Goal: Transaction & Acquisition: Purchase product/service

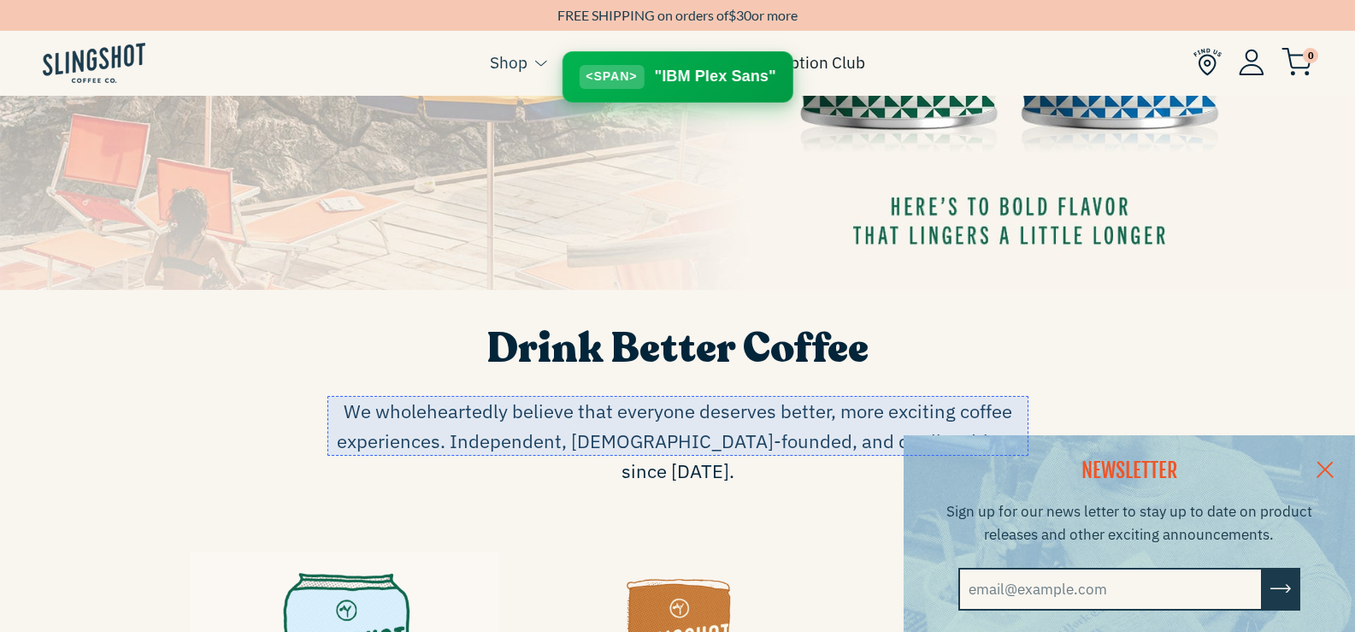
scroll to position [598, 0]
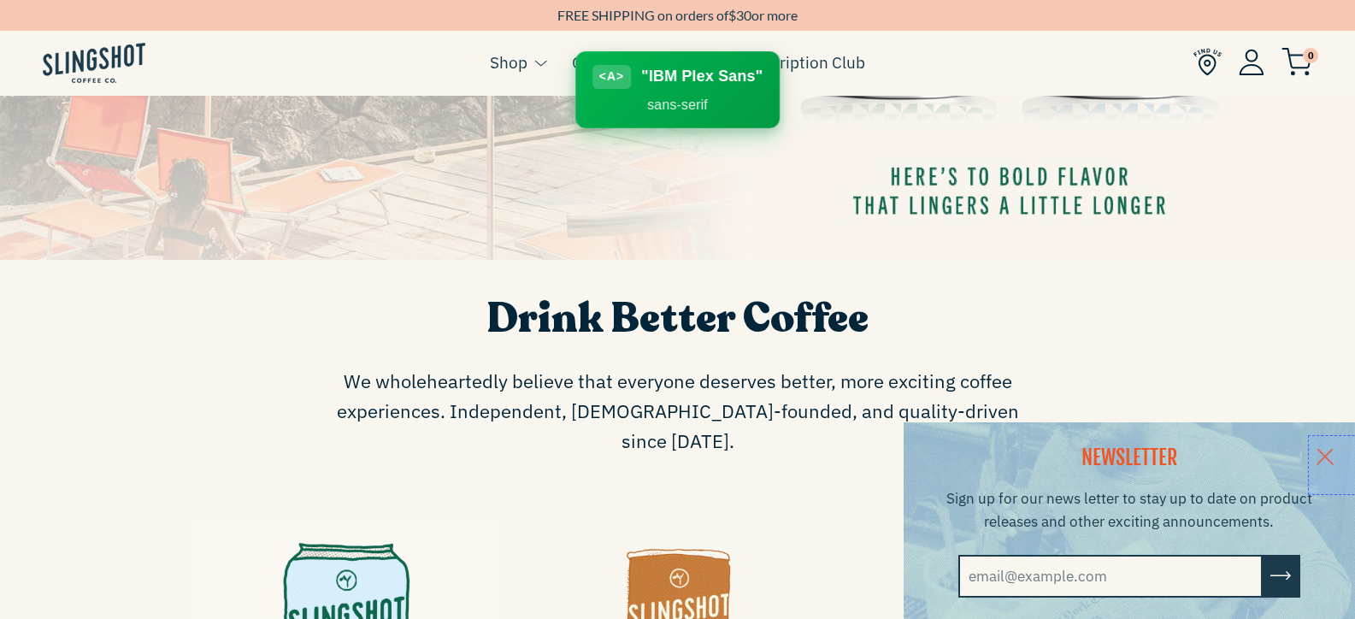
click at [1338, 449] on div at bounding box center [1338, 465] width 60 height 60
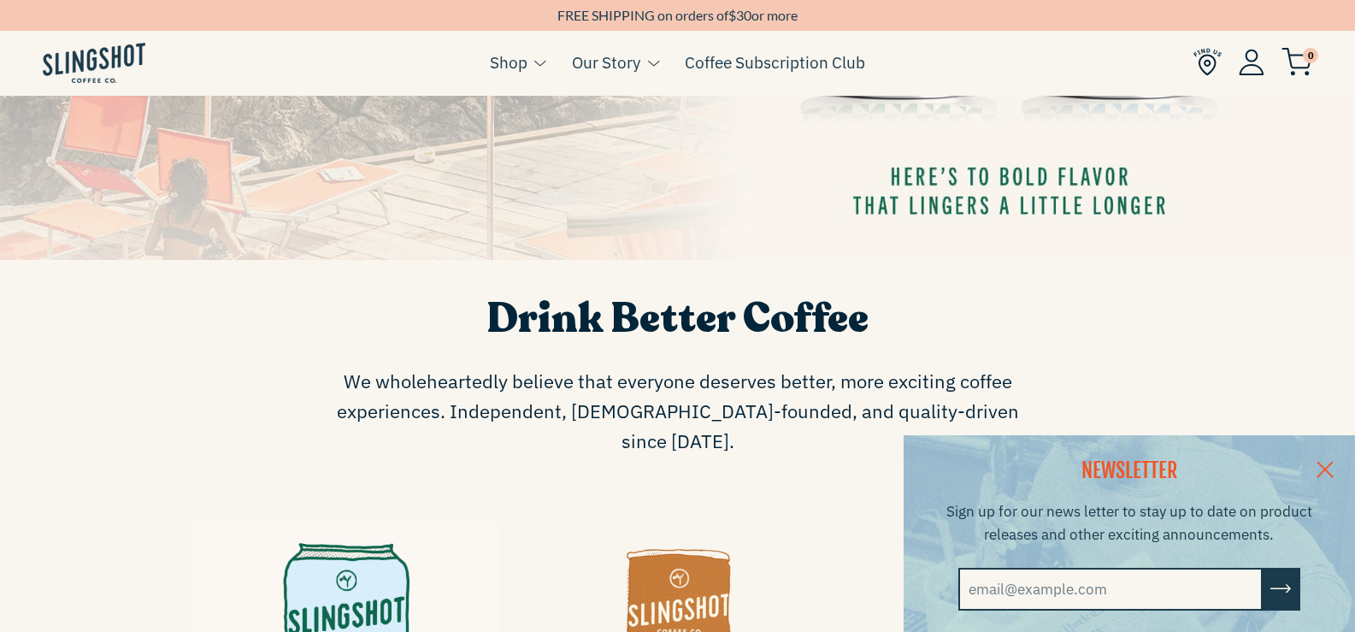
click at [1339, 458] on link at bounding box center [1325, 468] width 60 height 66
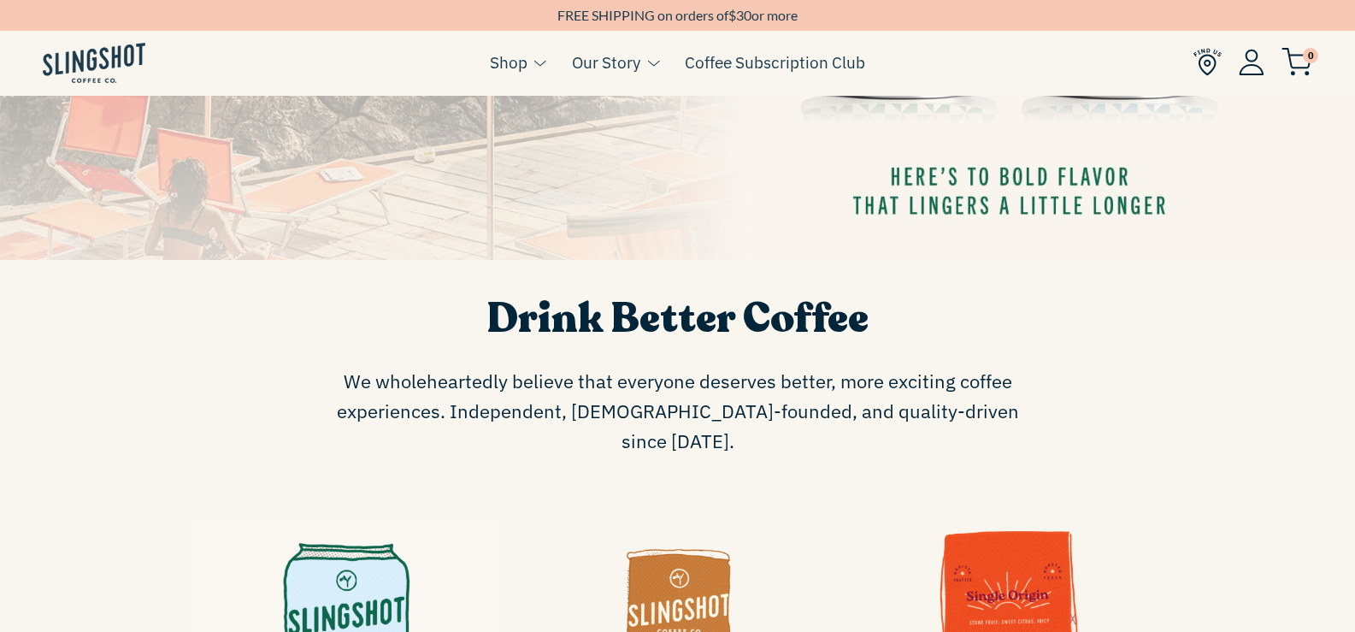
click at [1239, 411] on div "Drink Better Coffee We wholeheartedly believe that everyone deserves better, mo…" at bounding box center [677, 376] width 1355 height 233
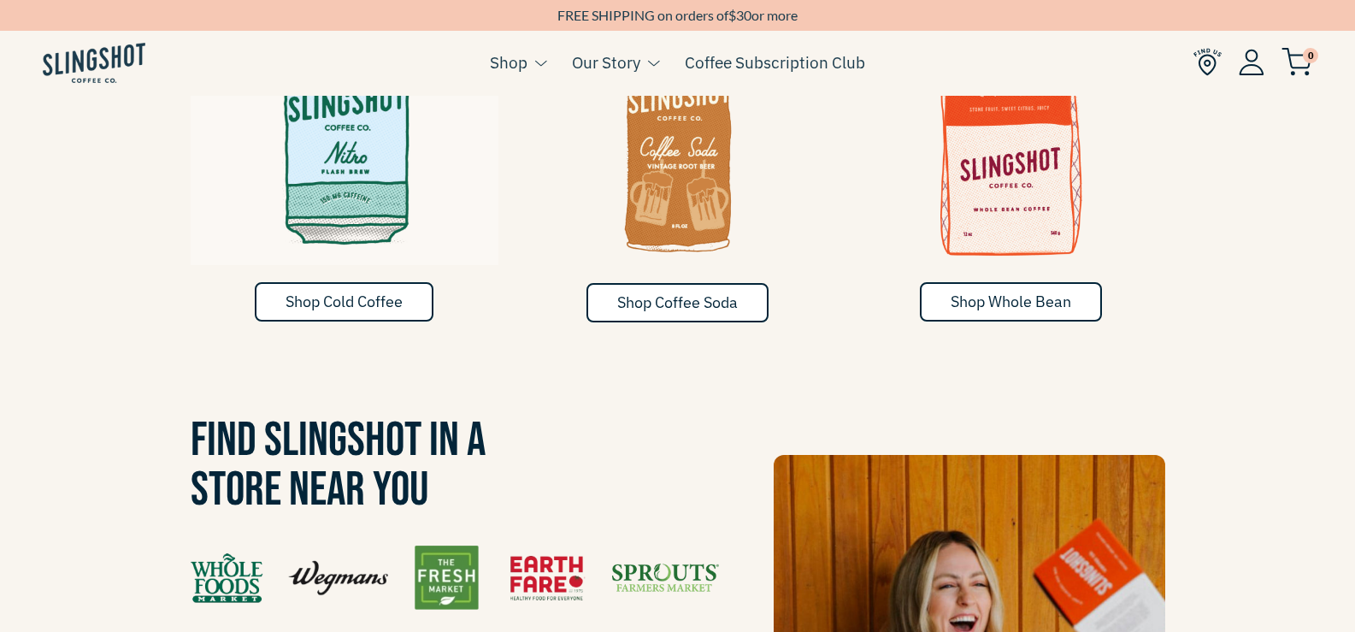
scroll to position [1197, 0]
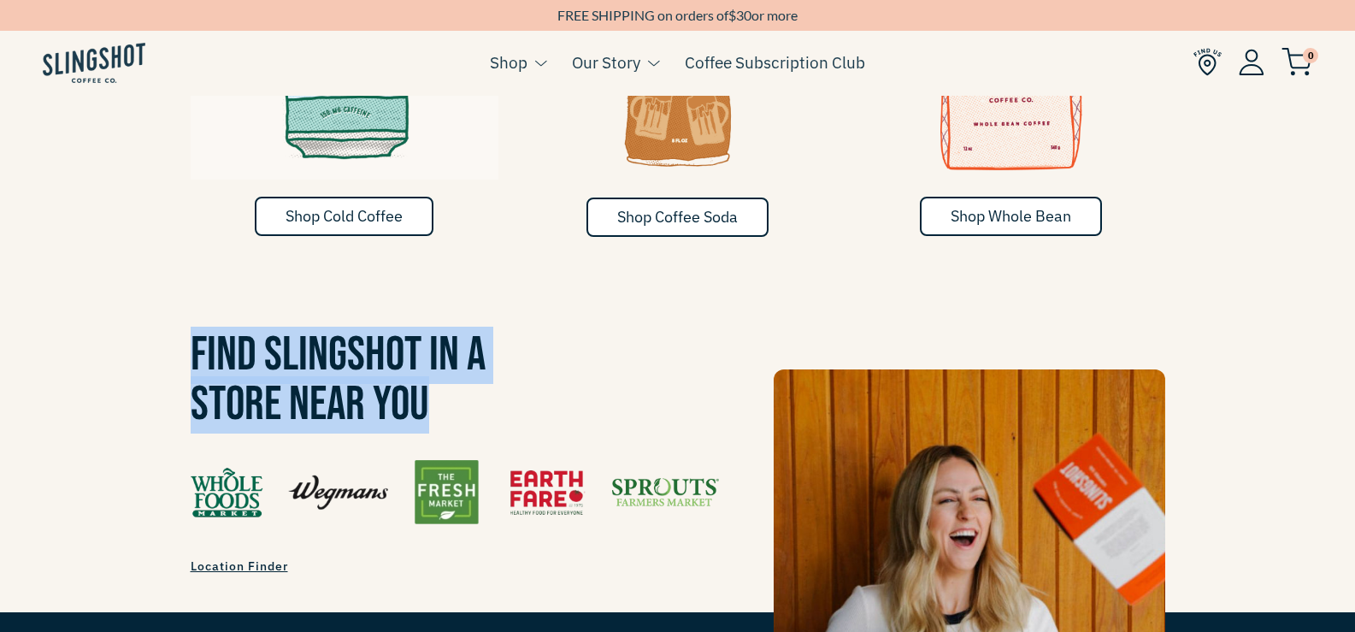
drag, startPoint x: 192, startPoint y: 318, endPoint x: 504, endPoint y: 377, distance: 316.8
click at [504, 377] on h3 "Find Slingshot in a Store Near You" at bounding box center [678, 380] width 975 height 99
click at [359, 327] on span "Find Slingshot in a Store Near You" at bounding box center [338, 380] width 295 height 107
drag, startPoint x: 192, startPoint y: 318, endPoint x: 454, endPoint y: 377, distance: 268.2
click at [477, 380] on h3 "Find Slingshot in a Store Near You" at bounding box center [678, 380] width 975 height 99
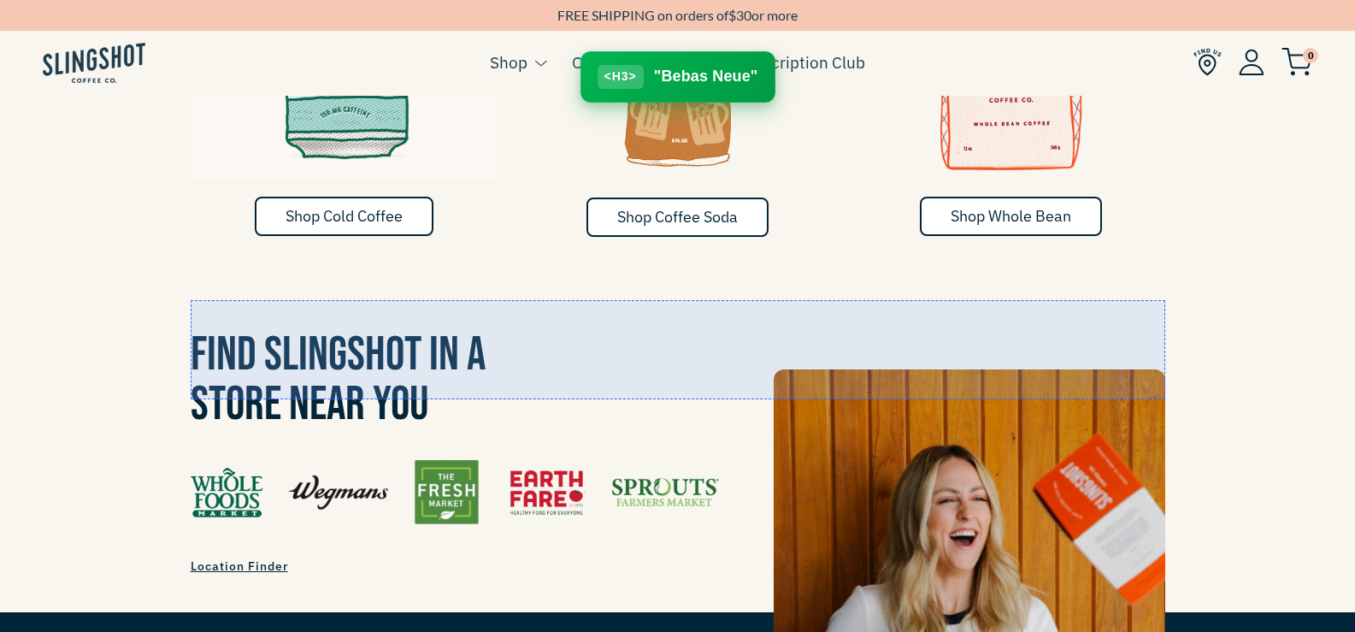
click at [615, 361] on div at bounding box center [678, 349] width 975 height 99
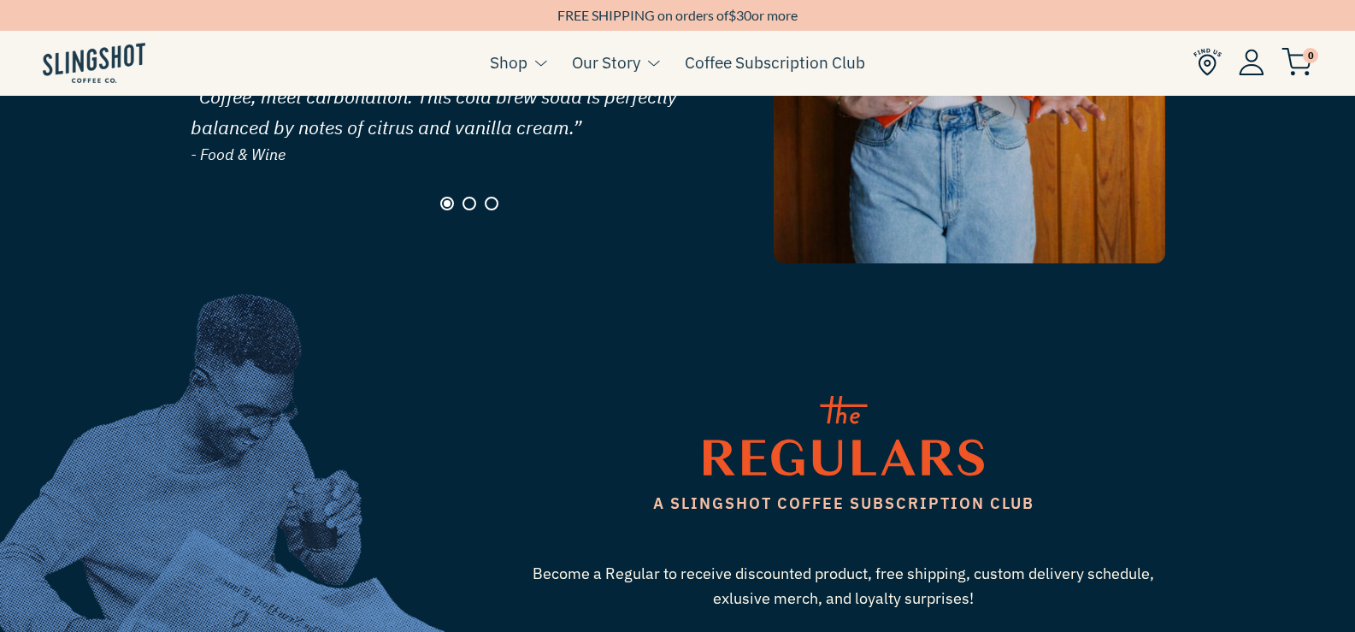
scroll to position [1881, 0]
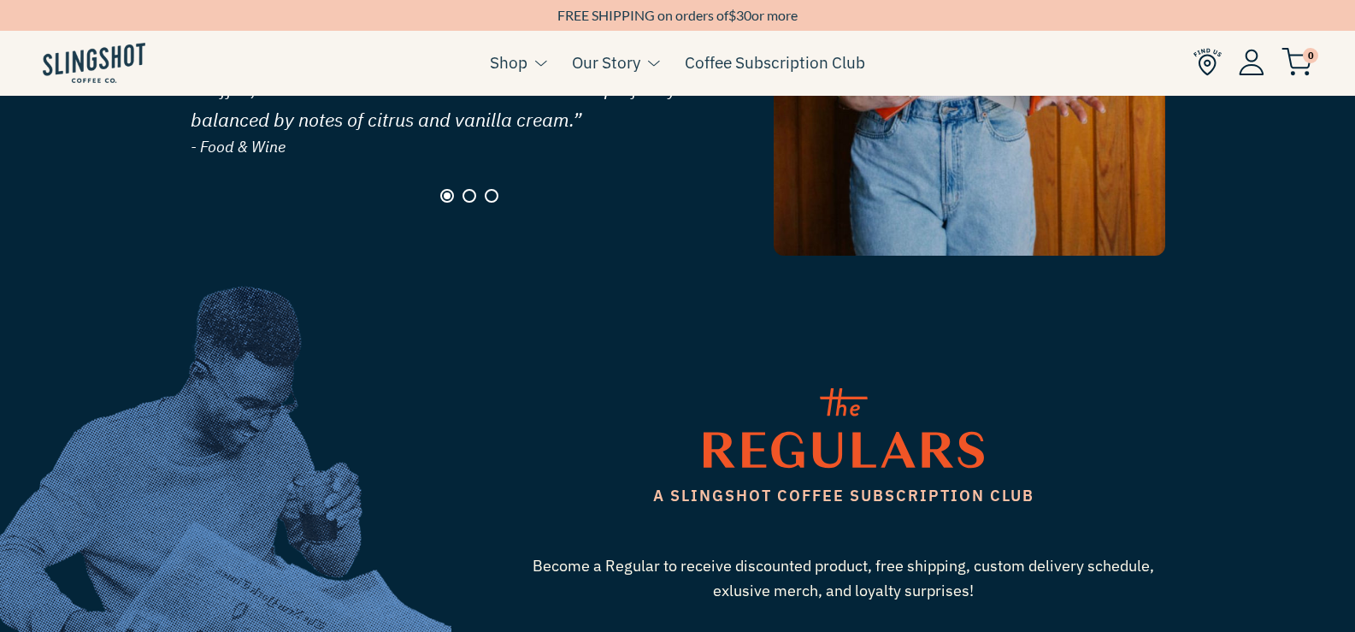
click at [468, 189] on button "Page 2" at bounding box center [470, 196] width 14 height 14
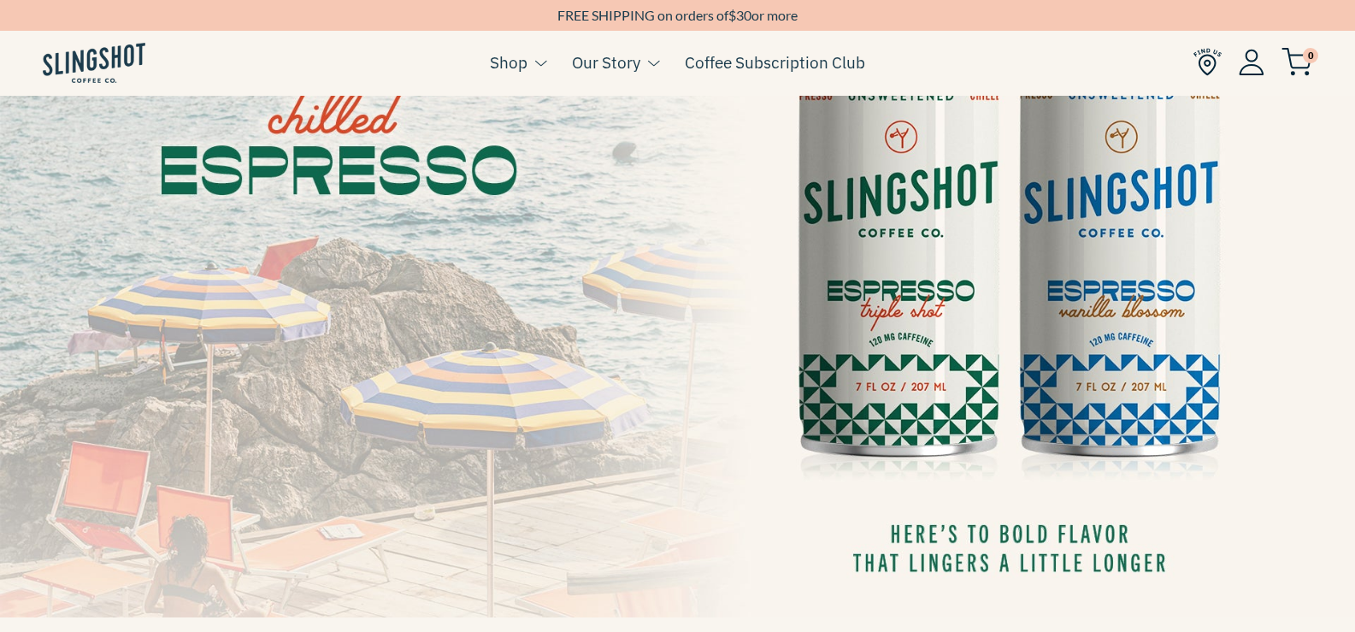
scroll to position [0, 0]
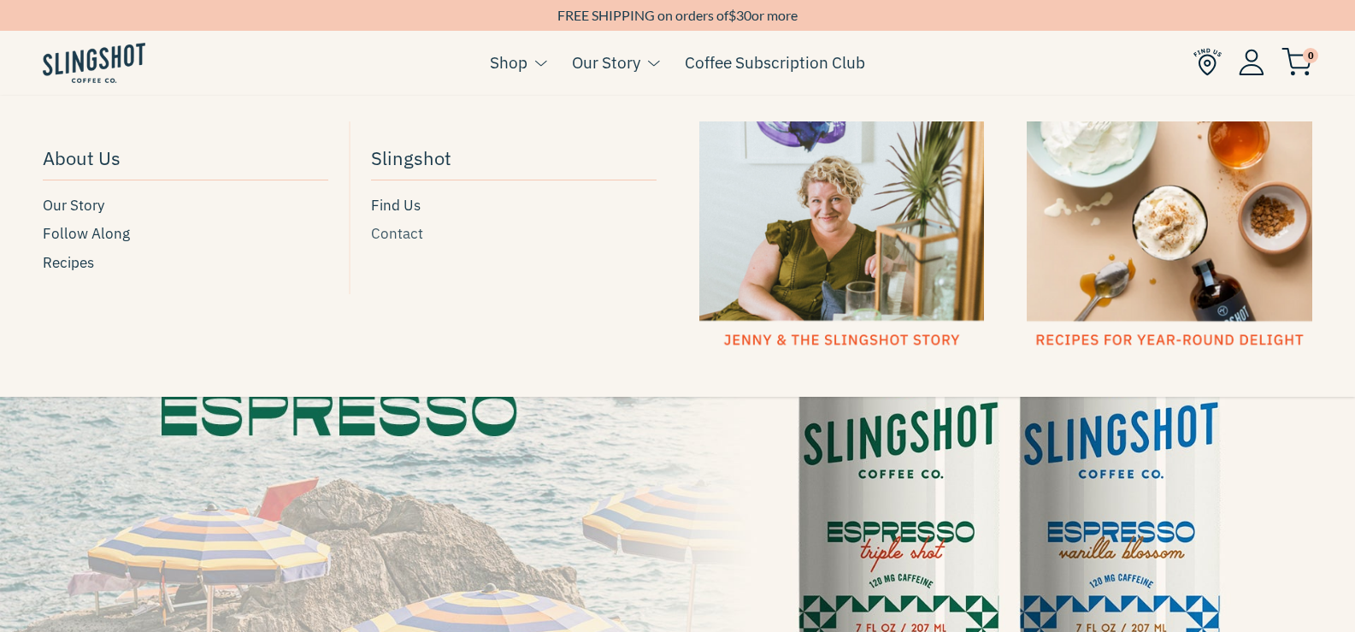
click at [402, 230] on span "Contact" at bounding box center [397, 233] width 52 height 23
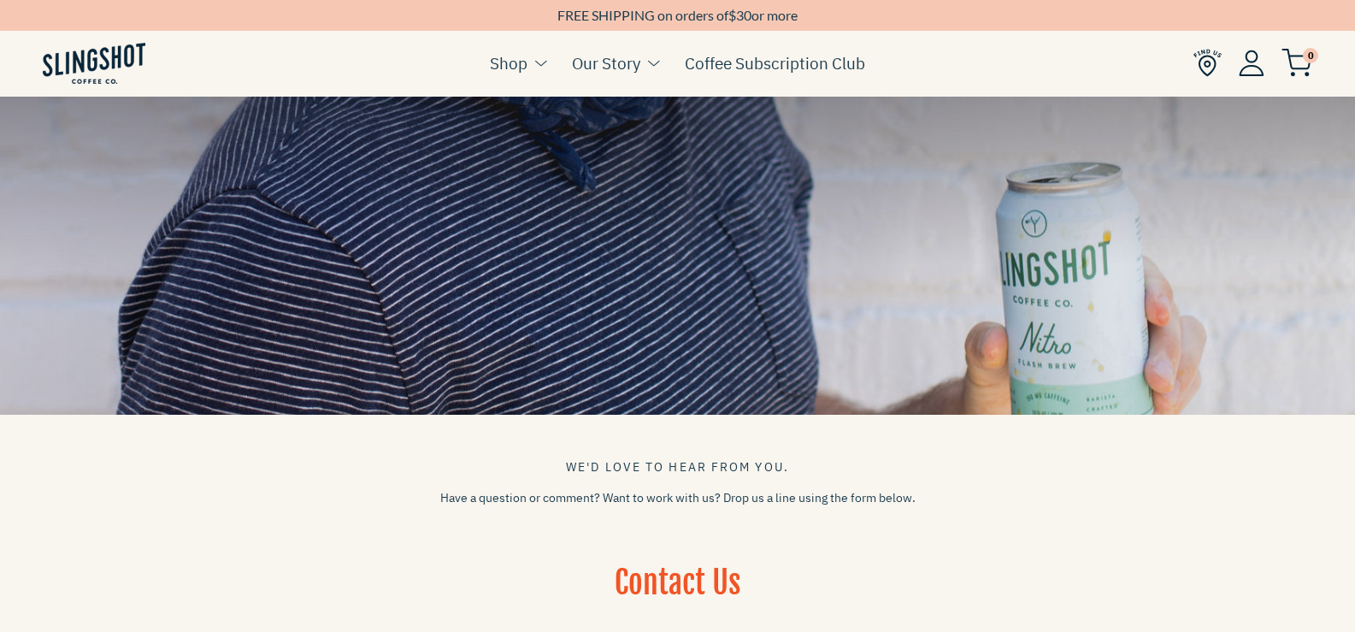
click at [761, 62] on link "Coffee Subscription Club" at bounding box center [775, 63] width 180 height 26
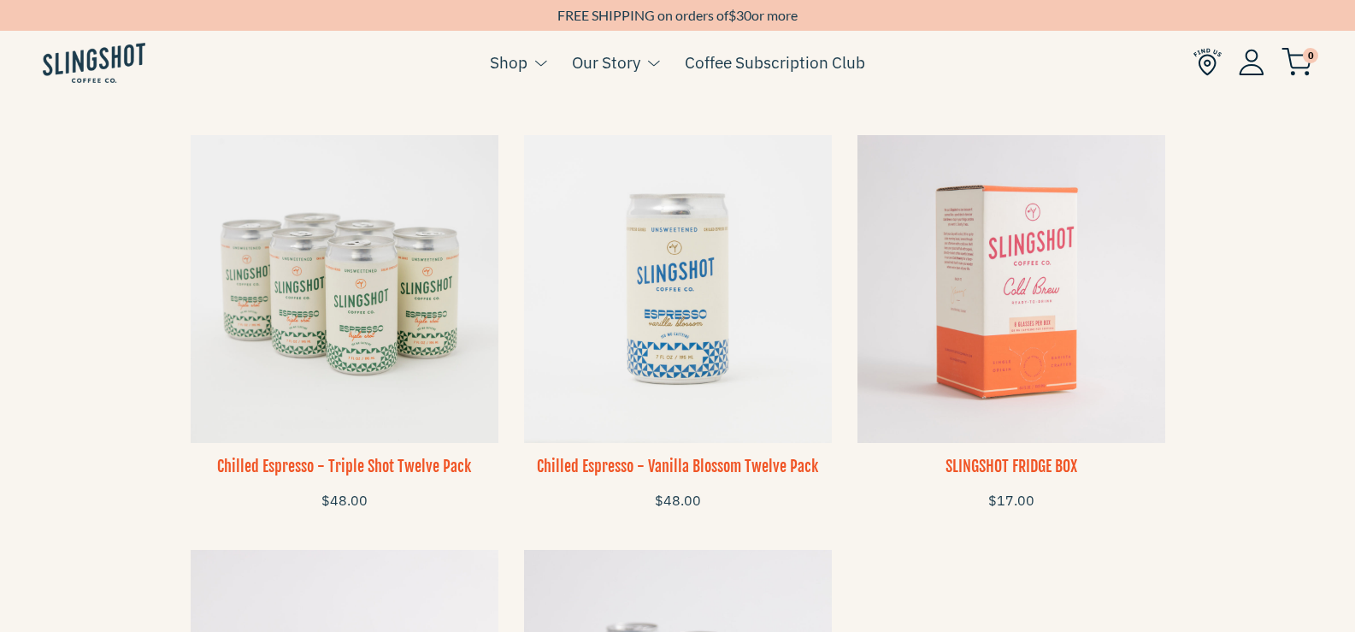
scroll to position [1282, 0]
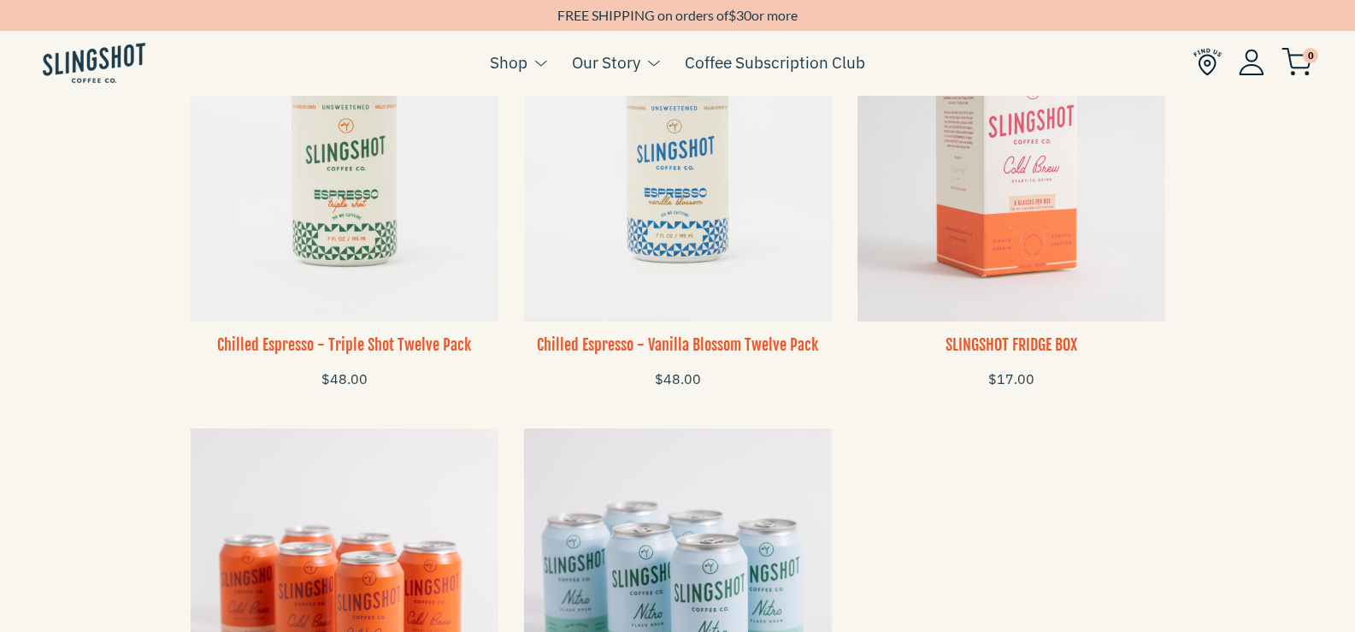
drag, startPoint x: 369, startPoint y: 342, endPoint x: 328, endPoint y: 336, distance: 41.5
click at [328, 336] on h3 "Chilled Espresso - Triple Shot Twelve Pack" at bounding box center [345, 344] width 308 height 21
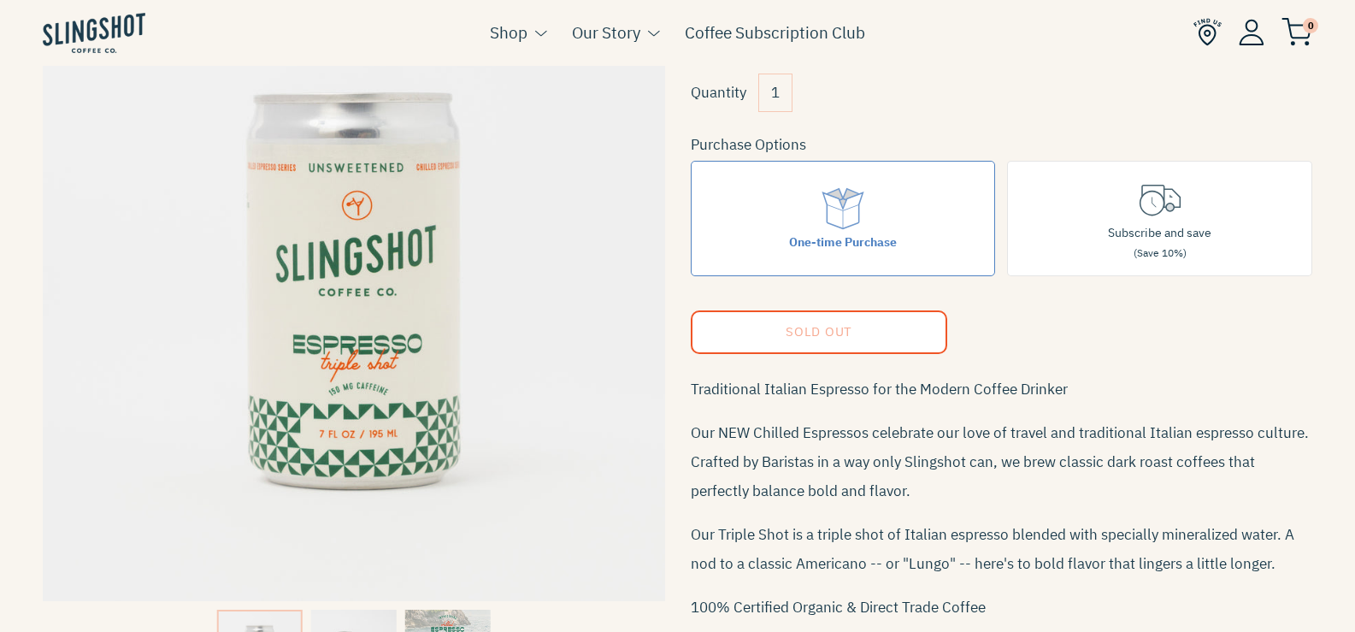
scroll to position [342, 0]
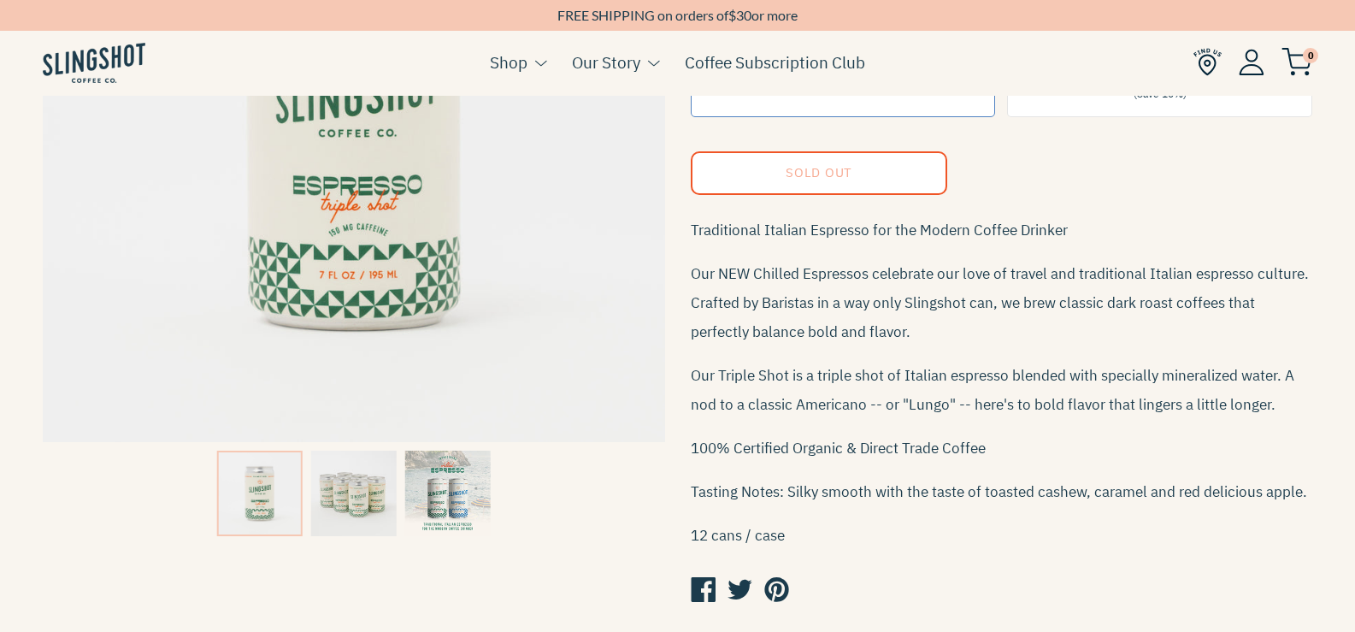
click at [455, 482] on img at bounding box center [447, 493] width 85 height 85
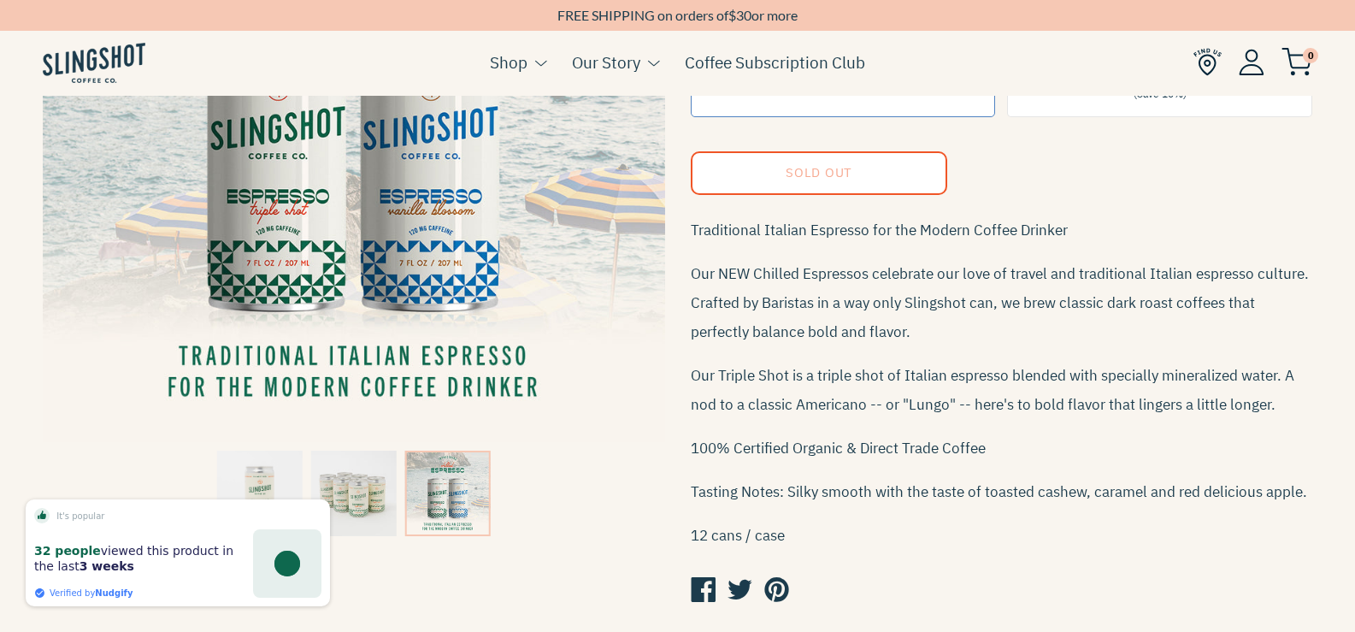
click at [355, 487] on img at bounding box center [353, 493] width 85 height 85
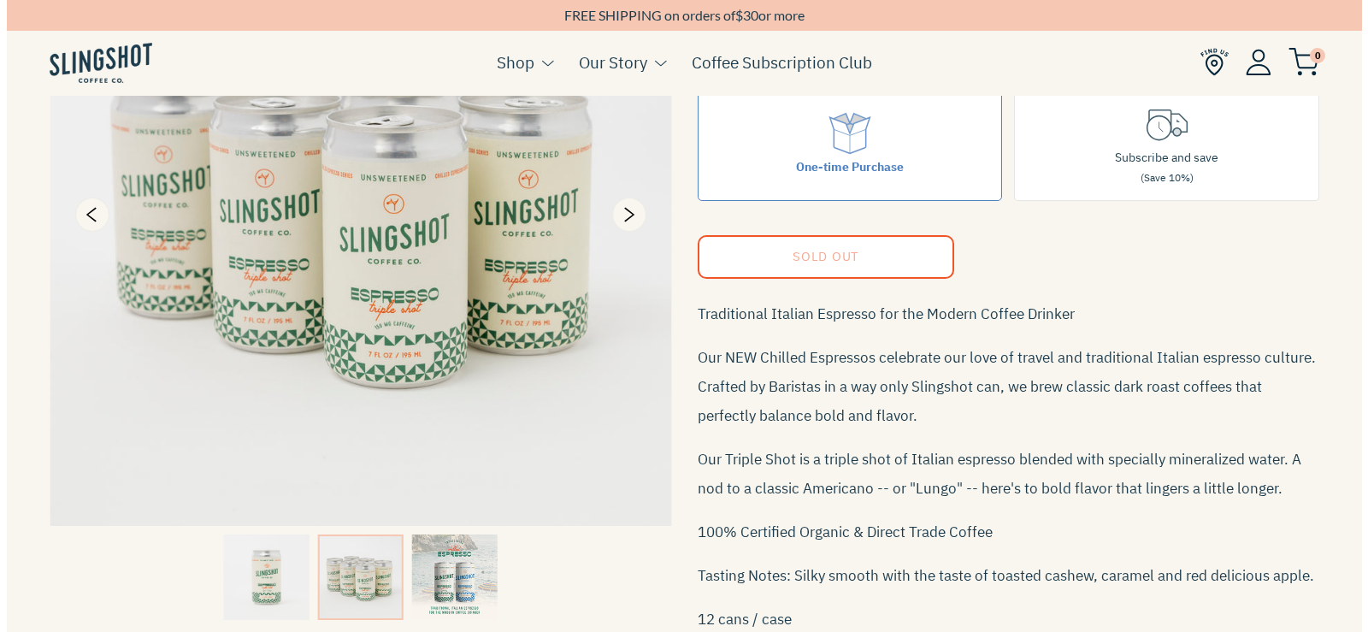
scroll to position [256, 0]
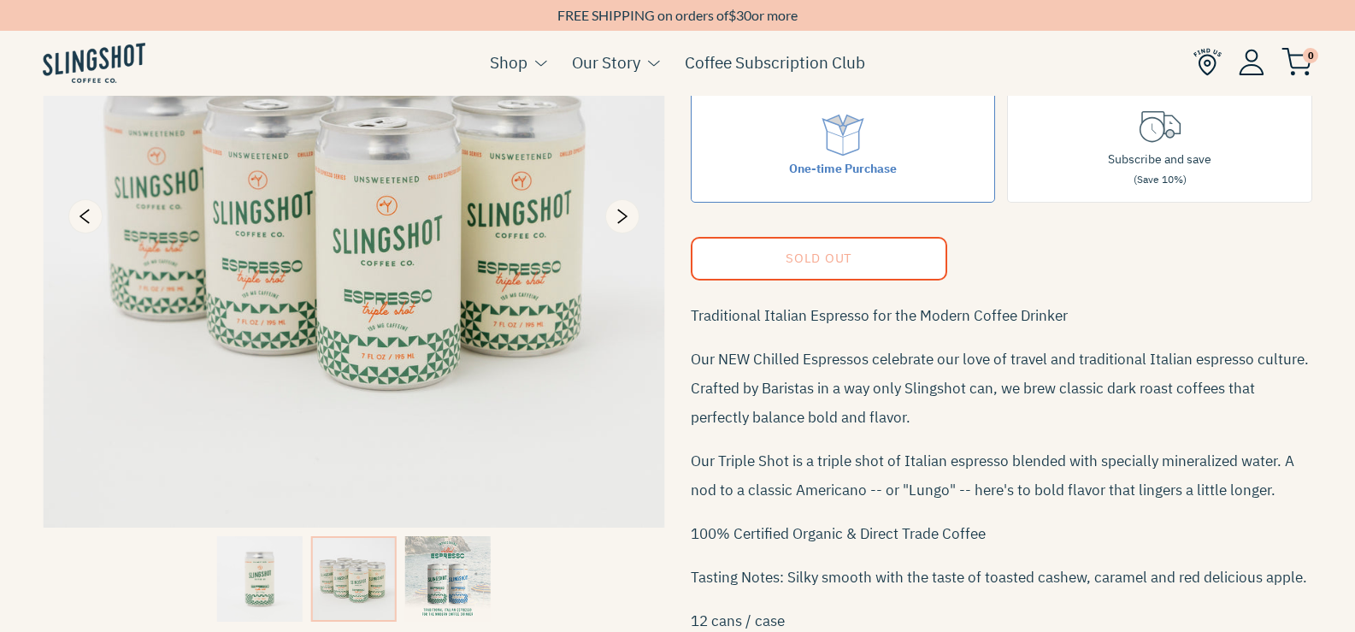
click at [395, 290] on img at bounding box center [354, 216] width 622 height 622
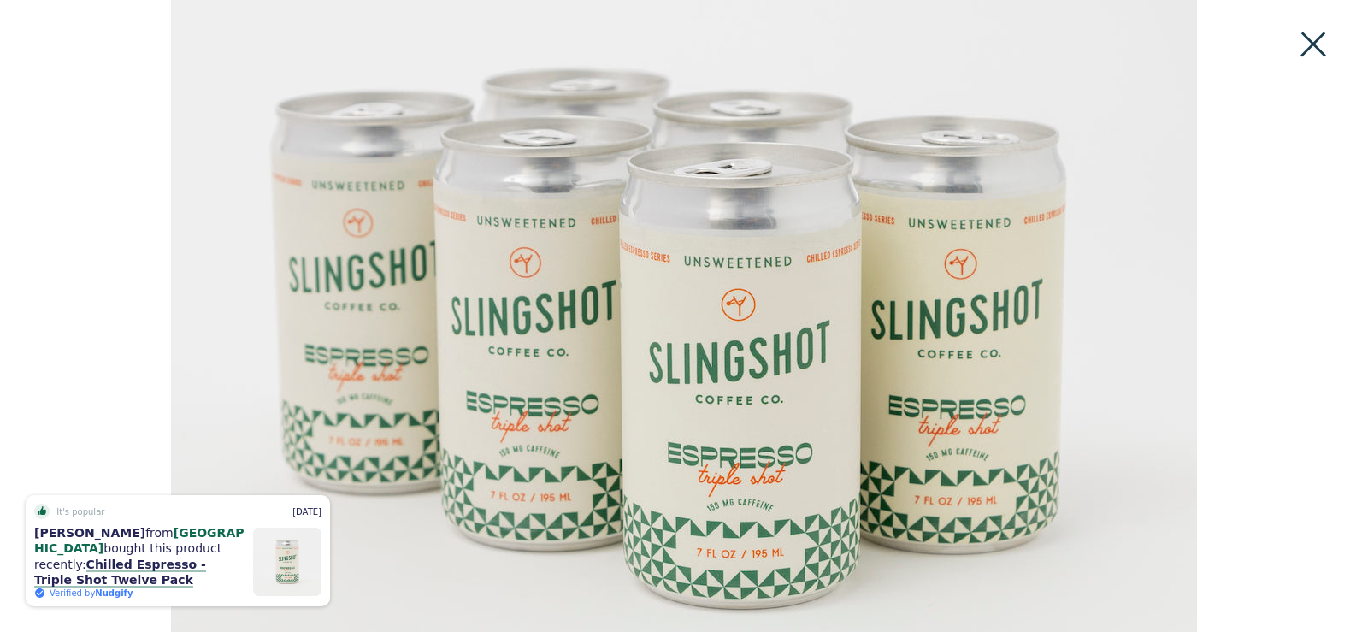
click at [1309, 43] on button at bounding box center [1313, 45] width 38 height 38
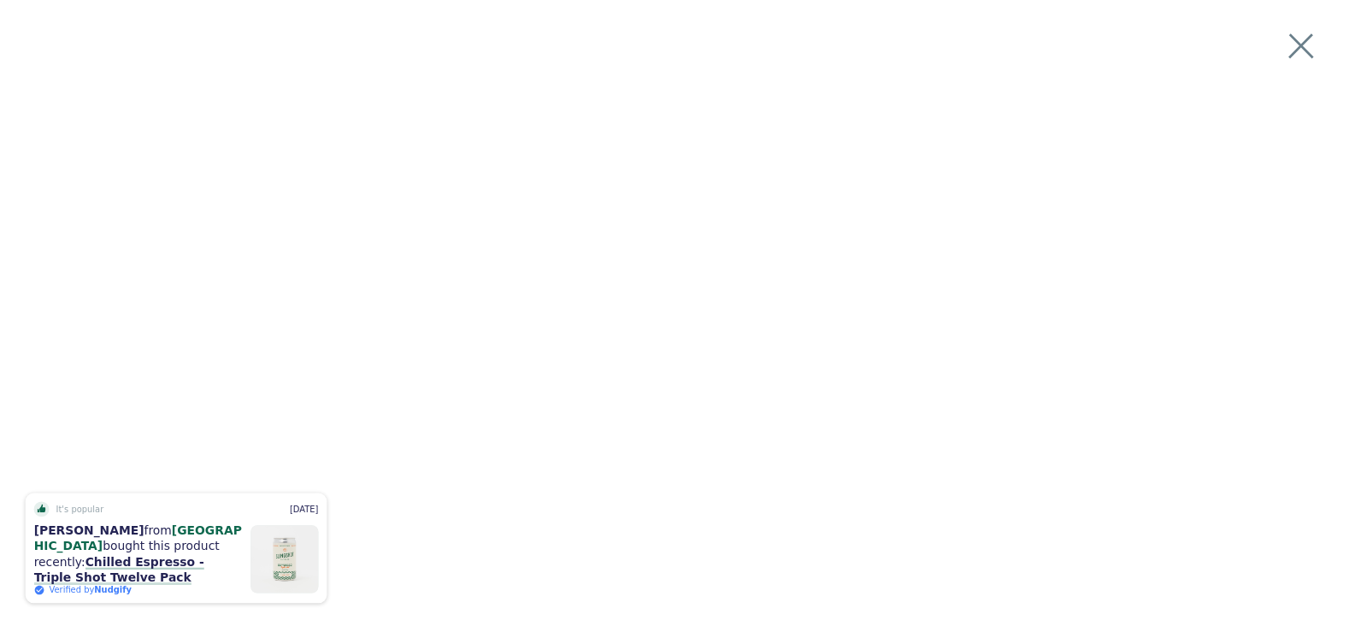
scroll to position [162, 0]
